Goal: Navigation & Orientation: Find specific page/section

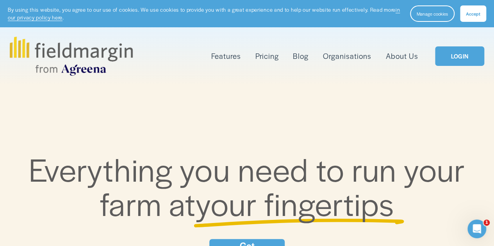
click at [463, 58] on link "LOGIN" at bounding box center [459, 56] width 49 height 20
